Goal: Information Seeking & Learning: Find contact information

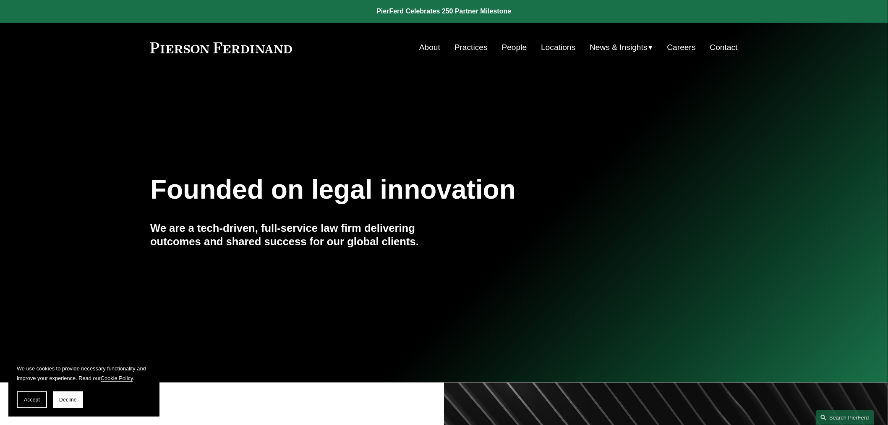
click at [541, 49] on link "Locations" at bounding box center [558, 47] width 34 height 16
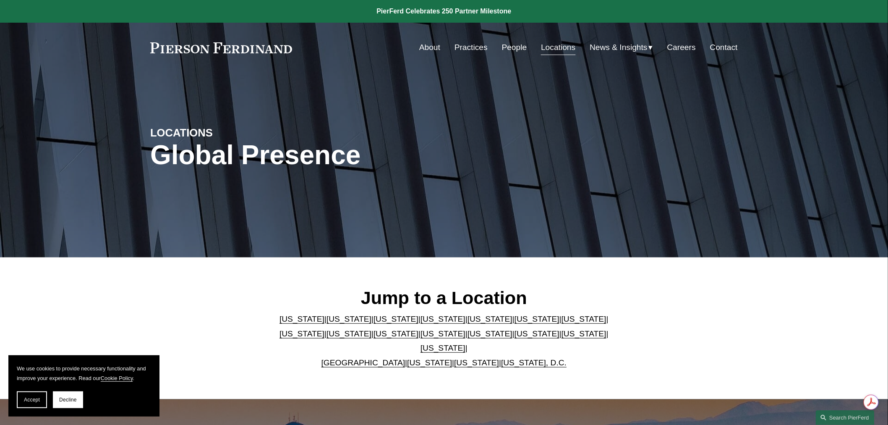
click at [521, 358] on link "Washington, D.C." at bounding box center [533, 362] width 65 height 9
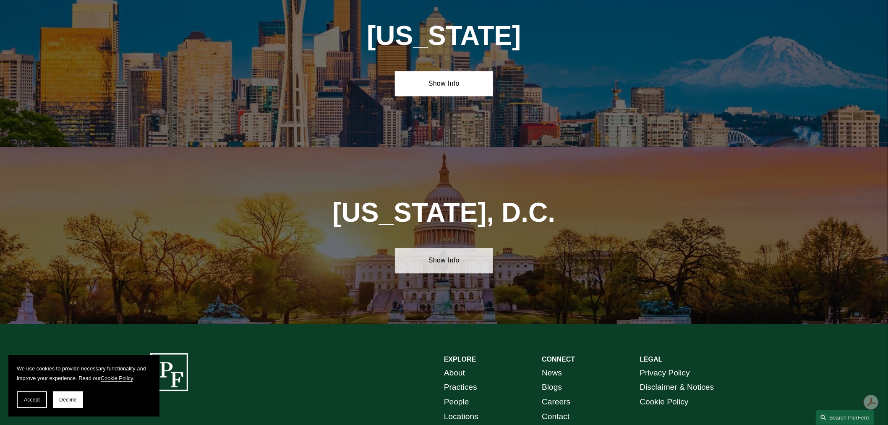
scroll to position [3531, 0]
drag, startPoint x: 456, startPoint y: 160, endPoint x: 463, endPoint y: 185, distance: 26.3
click at [456, 247] on link "Show Info" at bounding box center [444, 259] width 98 height 25
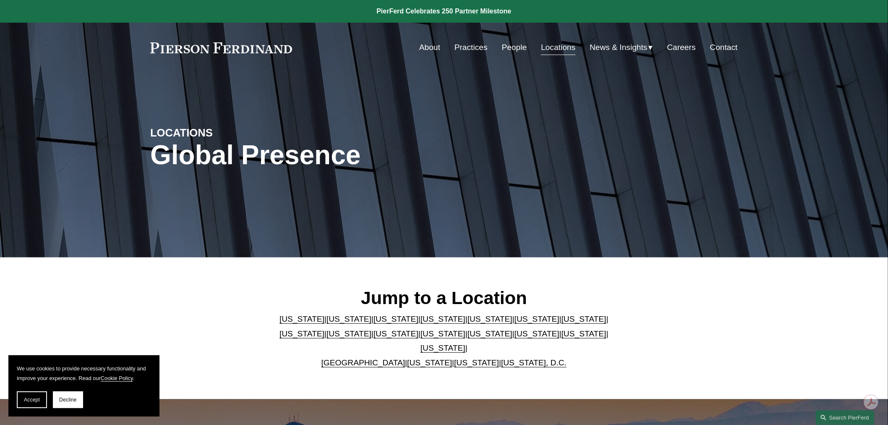
click at [468, 358] on link "Washington" at bounding box center [476, 362] width 45 height 9
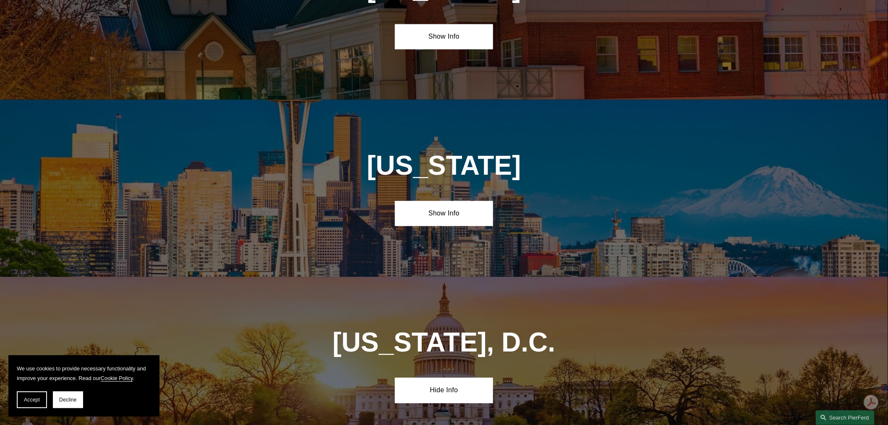
scroll to position [3404, 0]
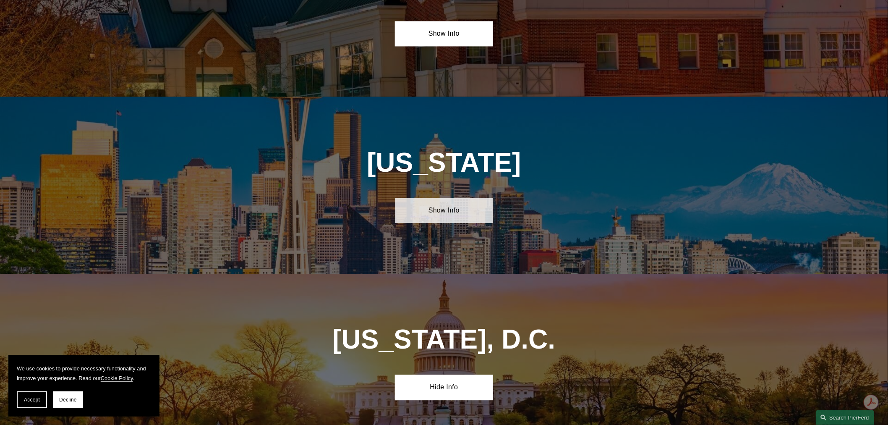
click at [441, 198] on link "Show Info" at bounding box center [444, 210] width 98 height 25
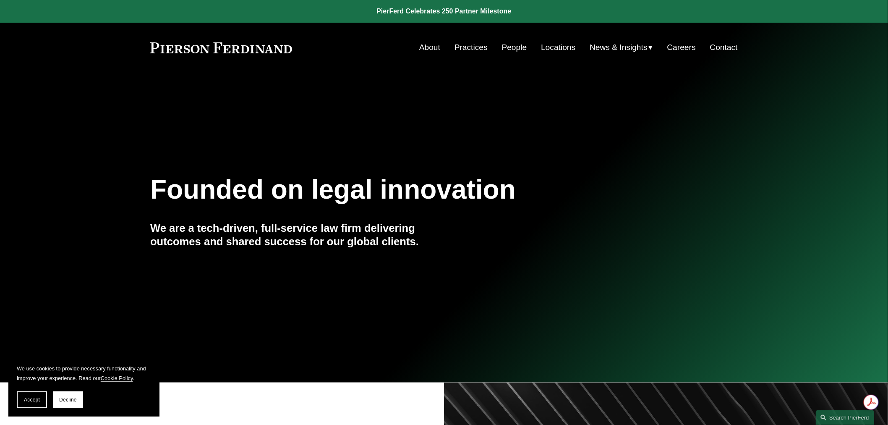
click at [564, 44] on link "Locations" at bounding box center [558, 47] width 34 height 16
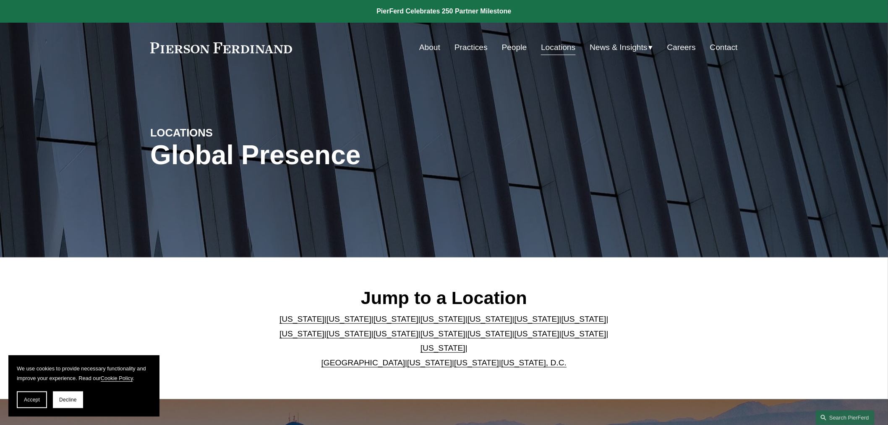
click at [510, 359] on link "Washington, D.C." at bounding box center [533, 362] width 65 height 9
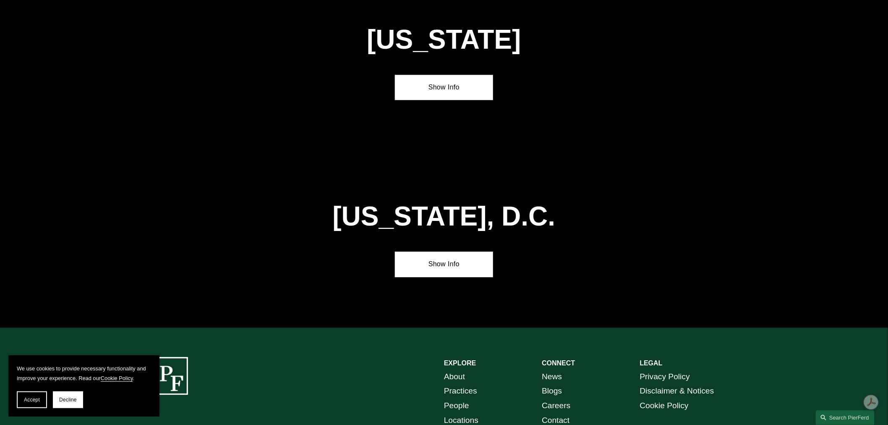
scroll to position [3531, 0]
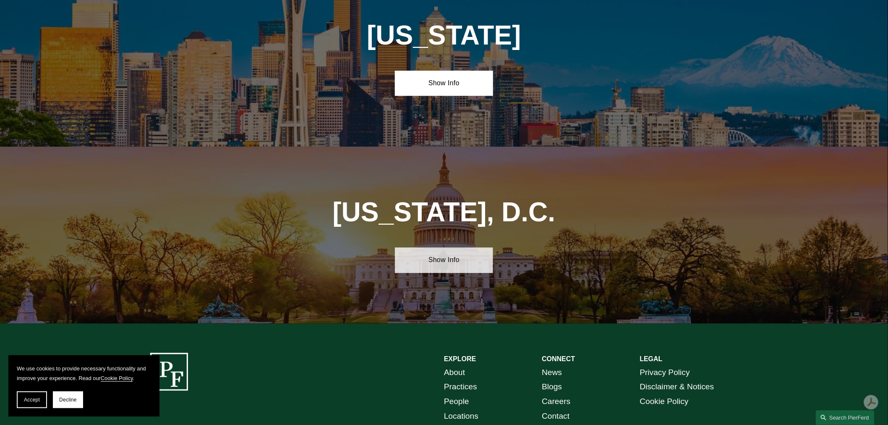
click at [441, 247] on link "Show Info" at bounding box center [444, 259] width 98 height 25
